Goal: Navigation & Orientation: Go to known website

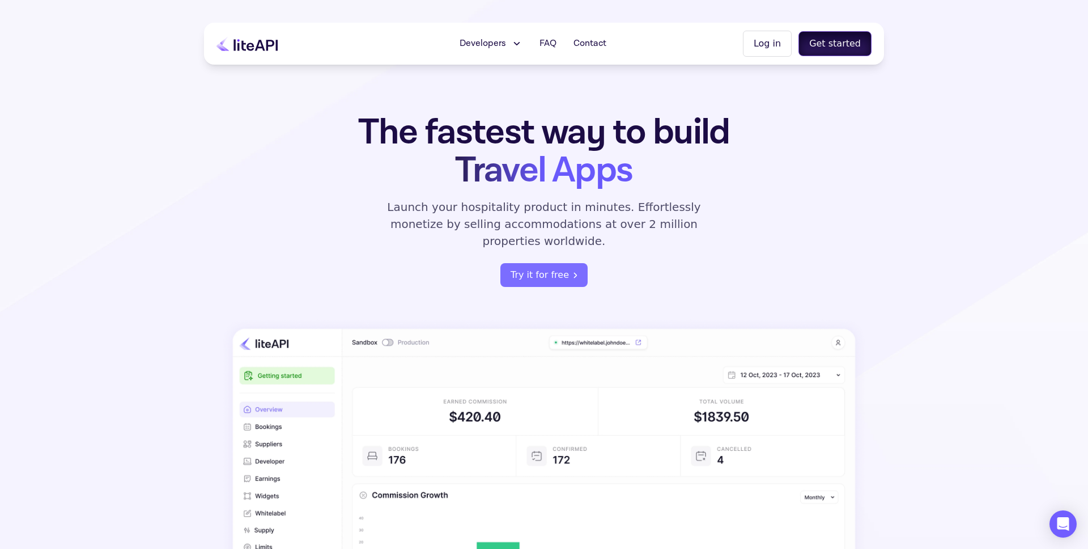
click at [842, 46] on button "Get started" at bounding box center [835, 43] width 73 height 25
click at [774, 42] on button "Log in" at bounding box center [767, 44] width 49 height 26
click at [775, 41] on button "Log in" at bounding box center [767, 44] width 49 height 26
